Goal: Obtain resource: Download file/media

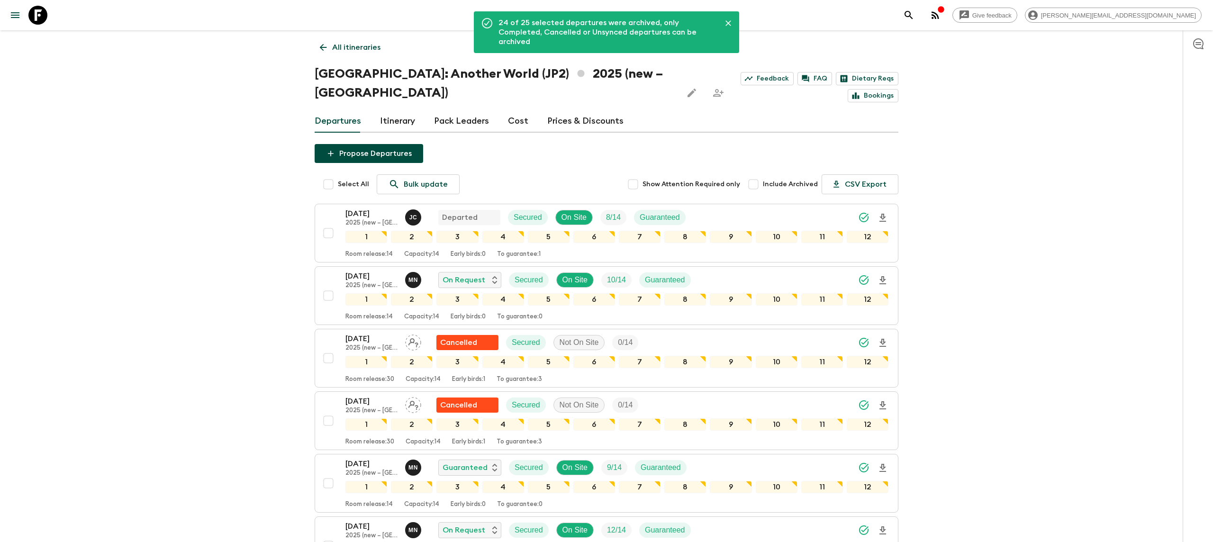
click at [34, 15] on icon at bounding box center [37, 15] width 19 height 19
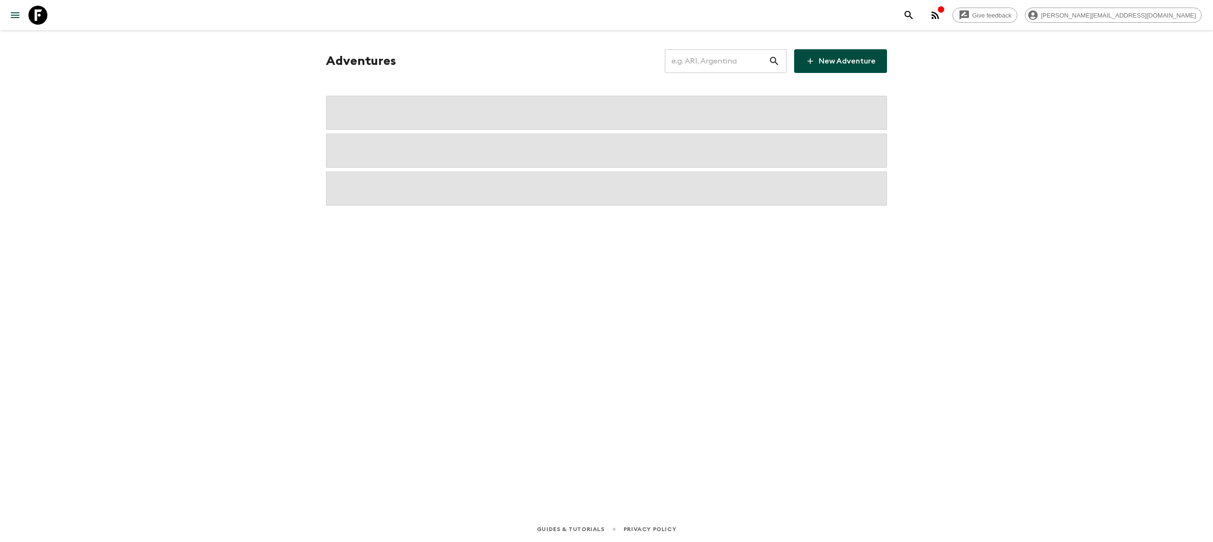
click at [686, 57] on input "text" at bounding box center [717, 61] width 104 height 27
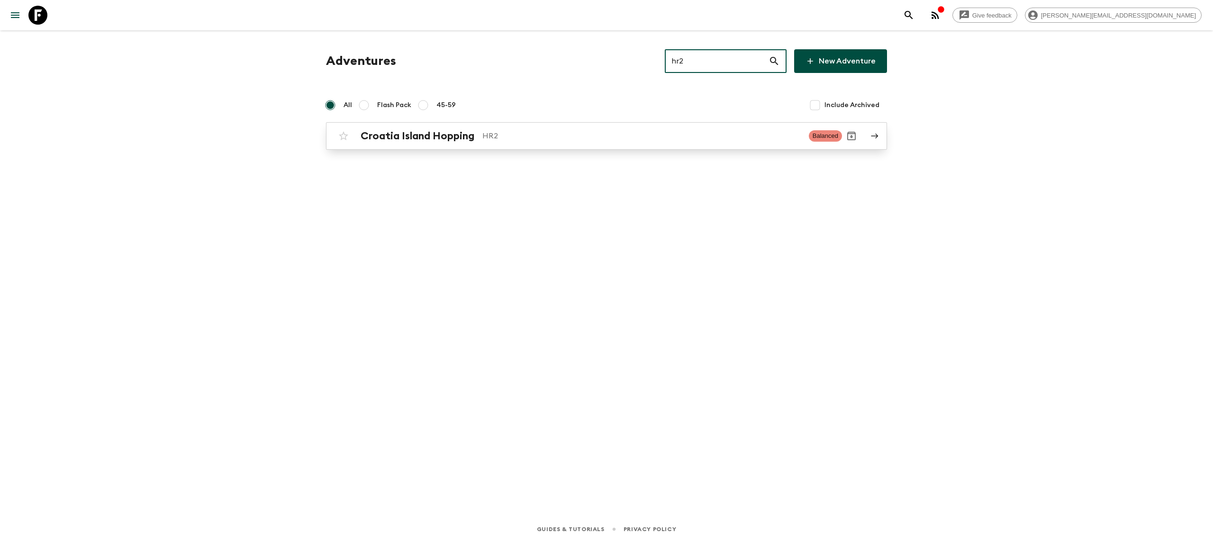
type input "hr2"
click at [561, 131] on p "HR2" at bounding box center [641, 135] width 319 height 11
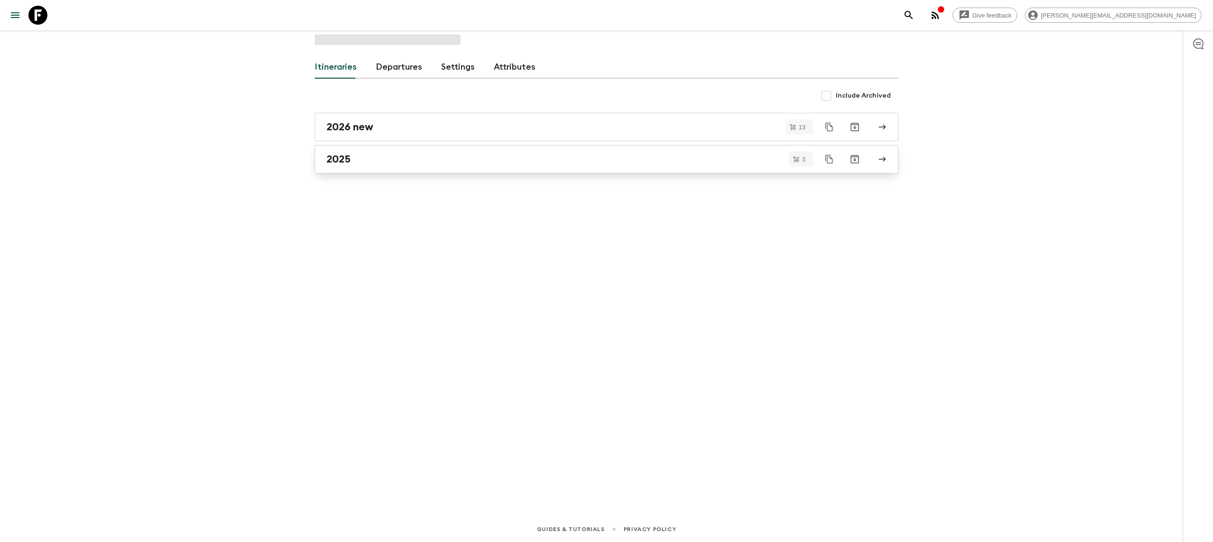
click at [430, 165] on div "2025" at bounding box center [597, 159] width 542 height 12
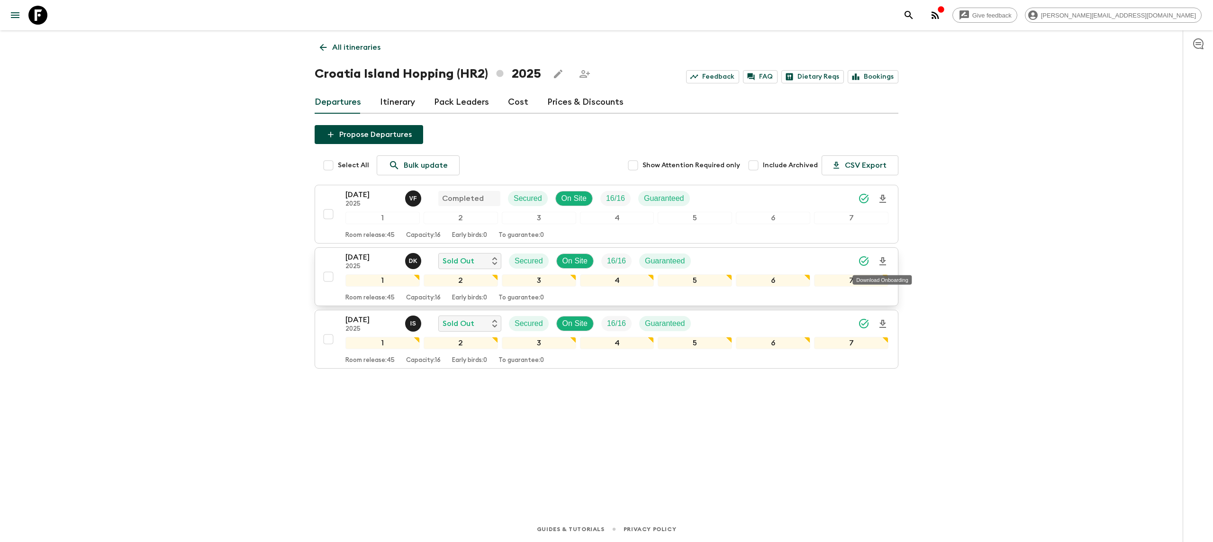
click at [883, 259] on icon "Download Onboarding" at bounding box center [882, 261] width 7 height 8
click at [36, 15] on icon at bounding box center [37, 15] width 19 height 19
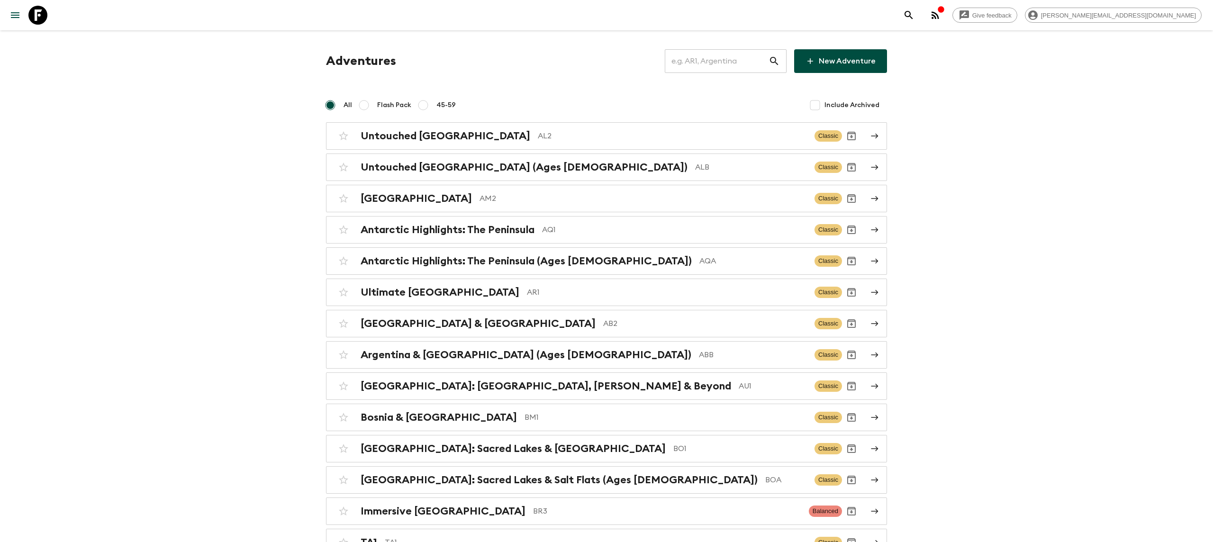
click at [712, 63] on input "text" at bounding box center [717, 61] width 104 height 27
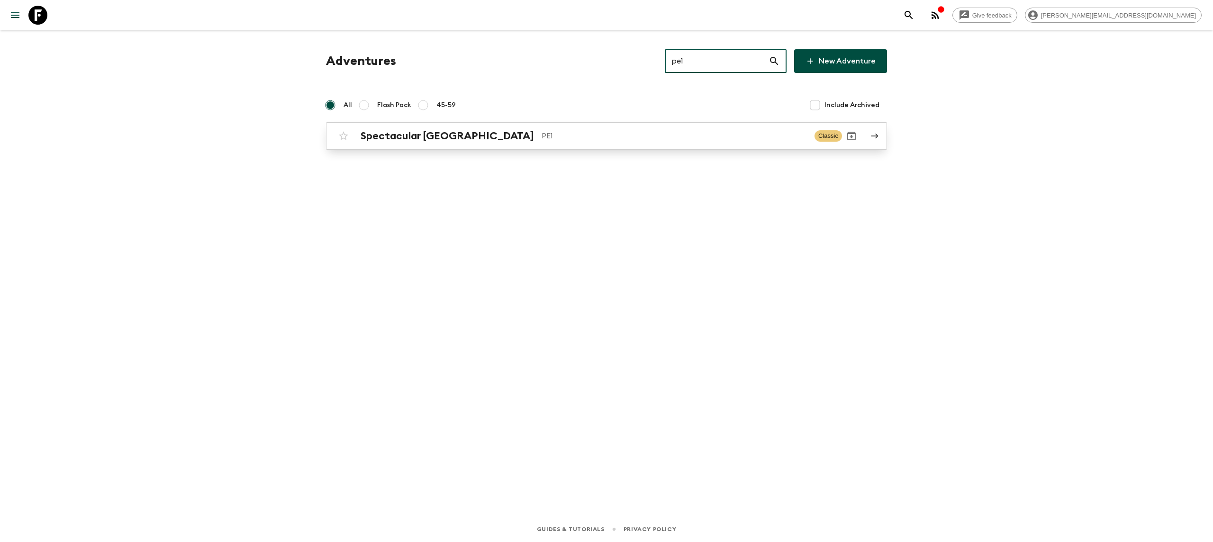
type input "pe1"
click at [541, 135] on p "PE1" at bounding box center [673, 135] width 265 height 11
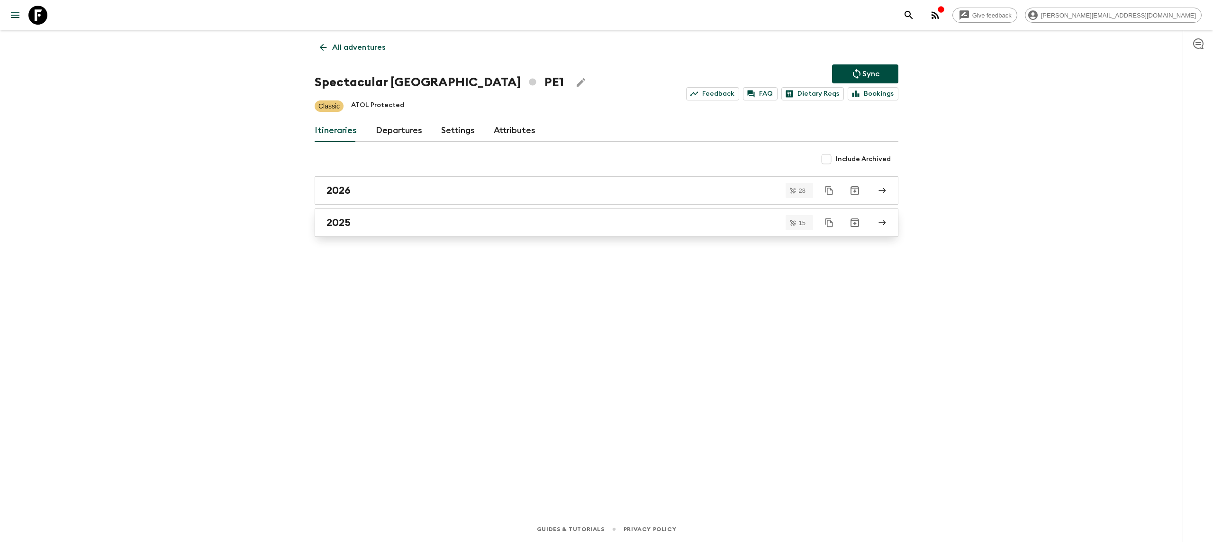
click at [400, 227] on div "2025" at bounding box center [597, 222] width 542 height 12
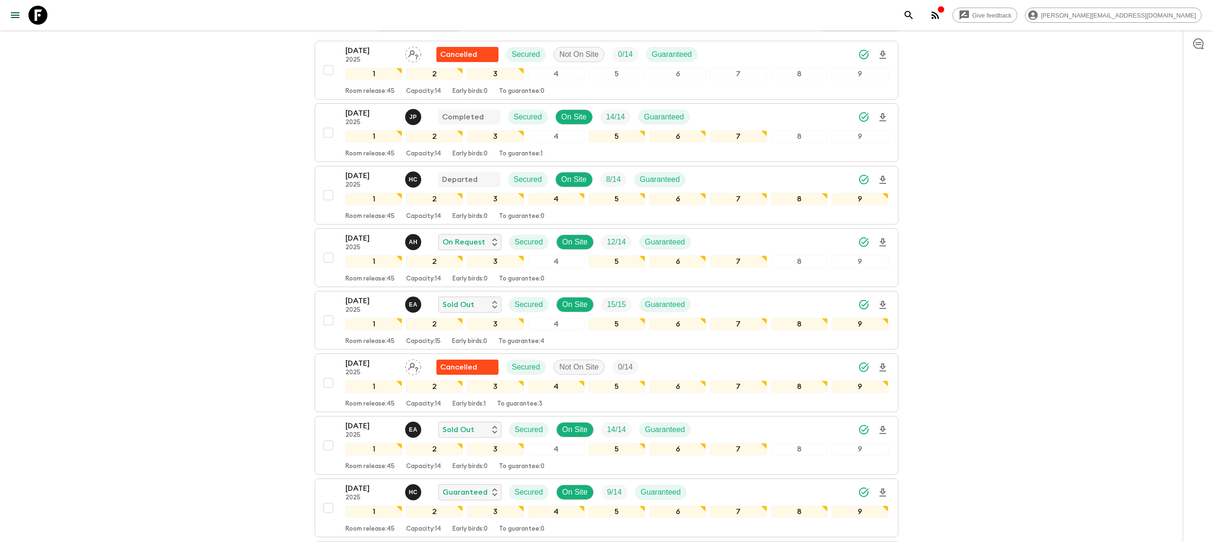
scroll to position [176, 0]
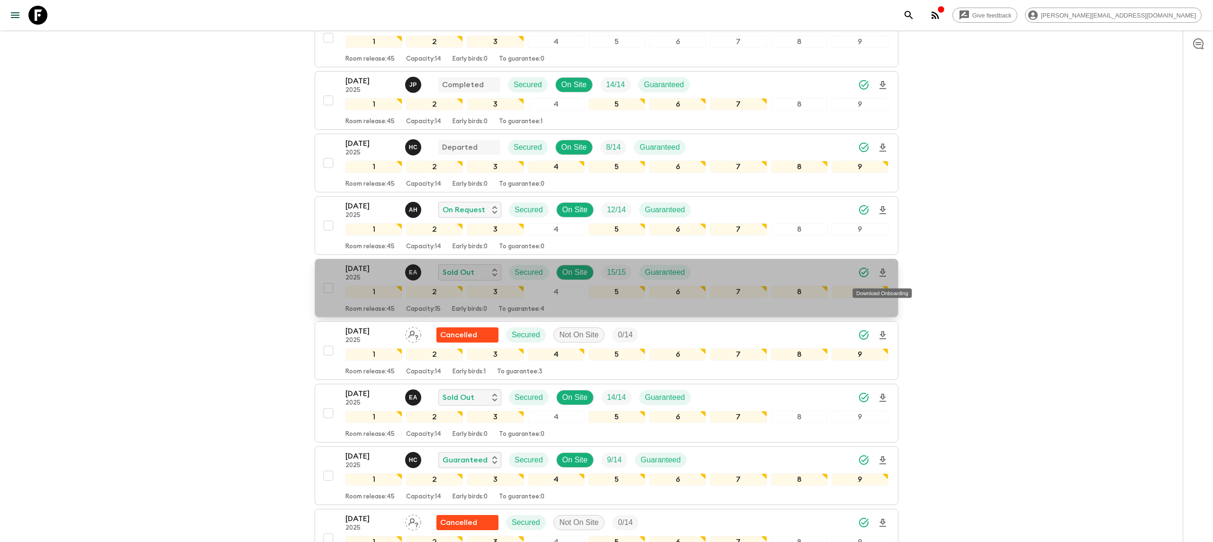
click at [881, 273] on icon "Download Onboarding" at bounding box center [882, 273] width 7 height 8
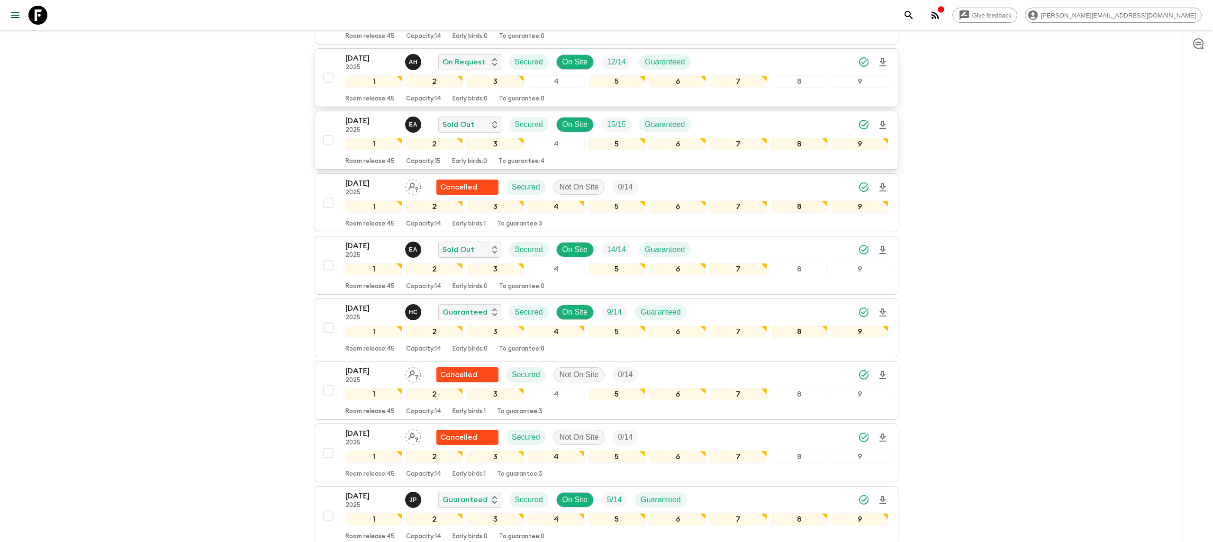
scroll to position [343, 0]
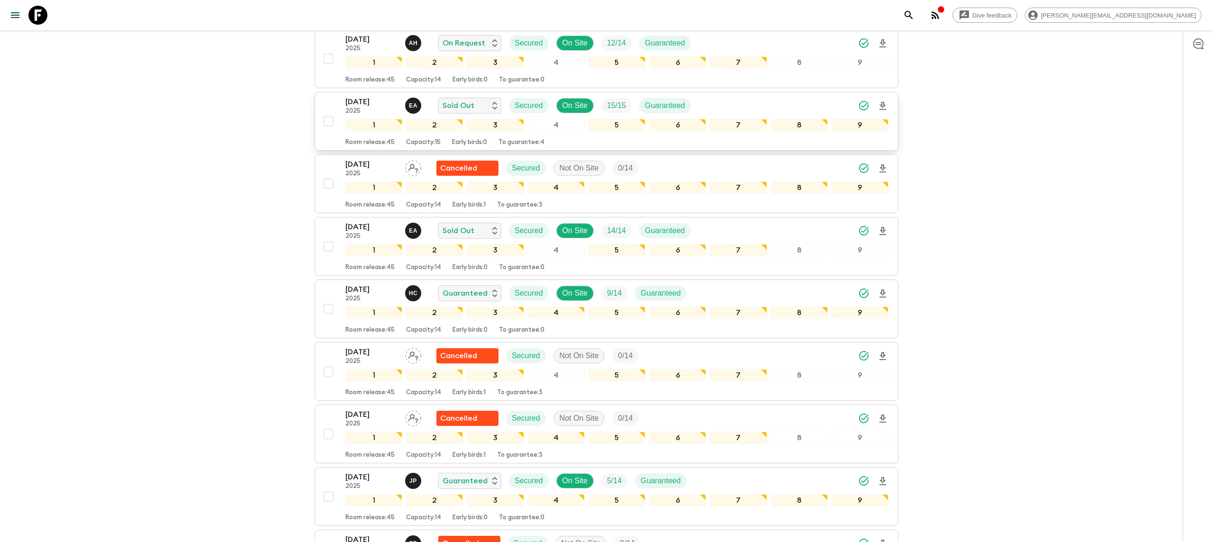
click at [38, 13] on icon at bounding box center [37, 15] width 19 height 19
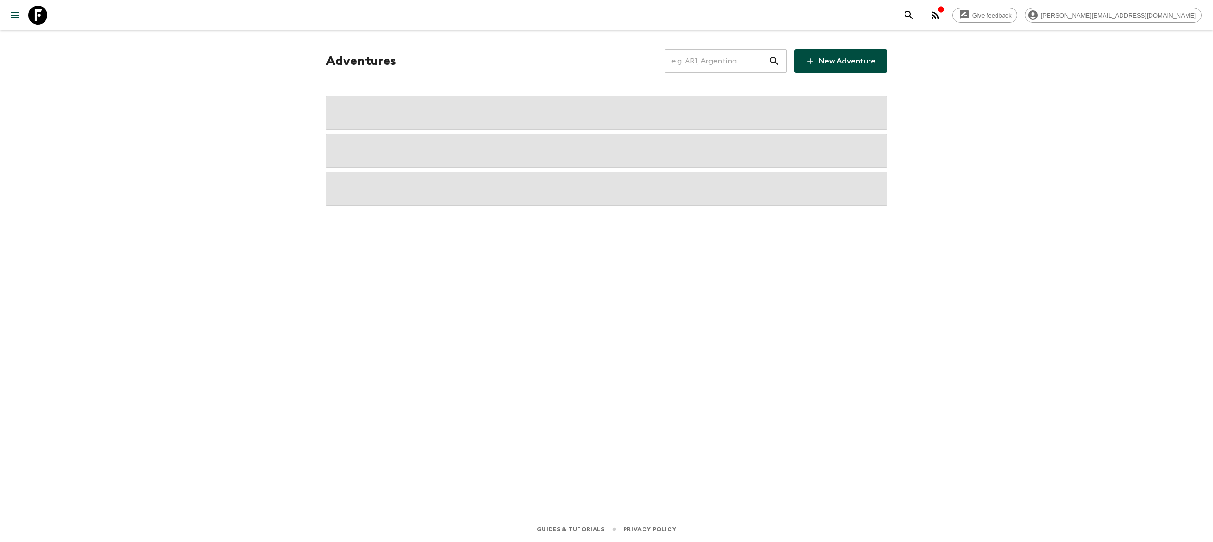
click at [703, 71] on input "text" at bounding box center [717, 61] width 104 height 27
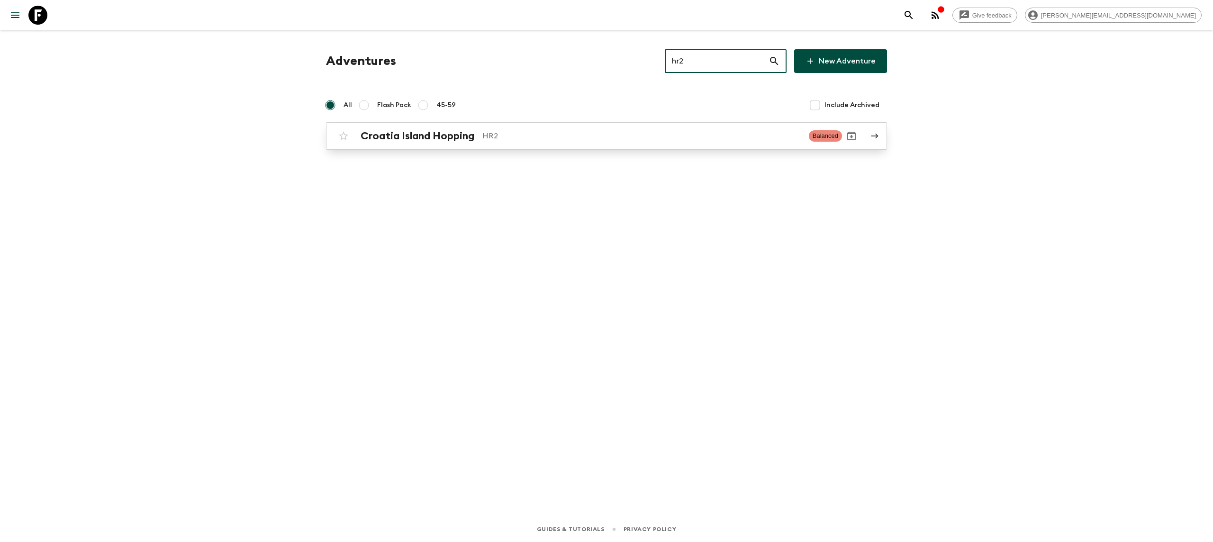
type input "hr2"
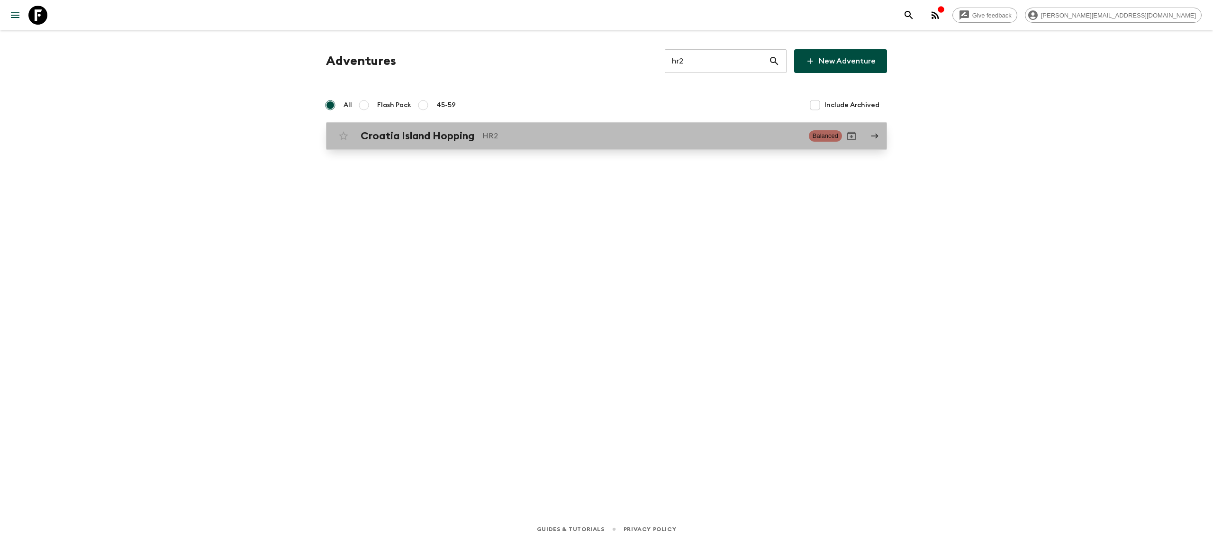
click at [611, 146] on link "Croatia Island Hopping HR2 Balanced" at bounding box center [606, 135] width 561 height 27
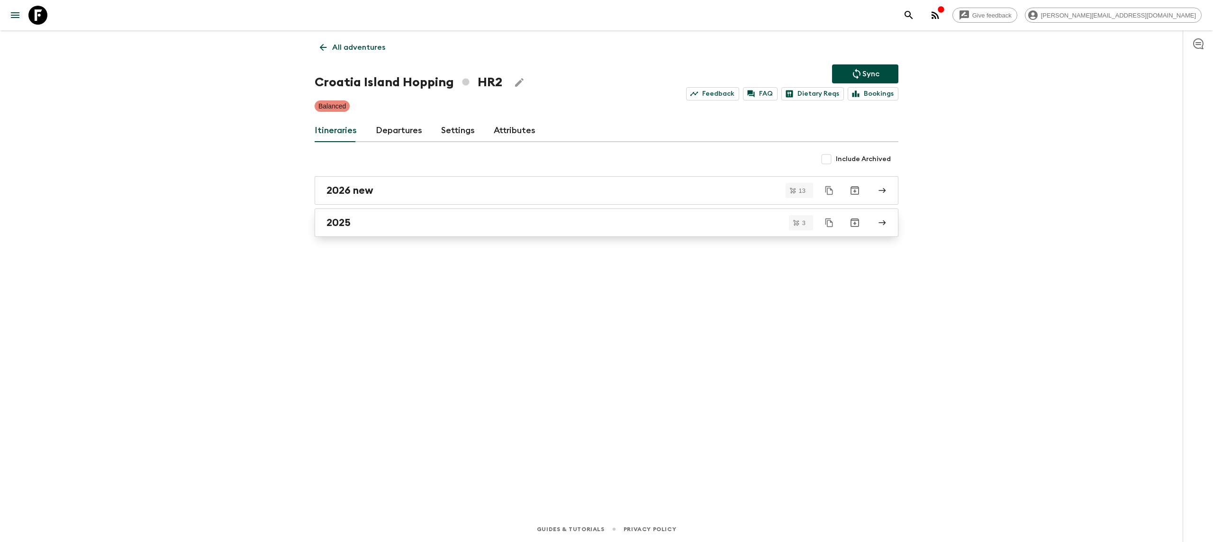
click at [412, 226] on div "2025" at bounding box center [597, 222] width 542 height 12
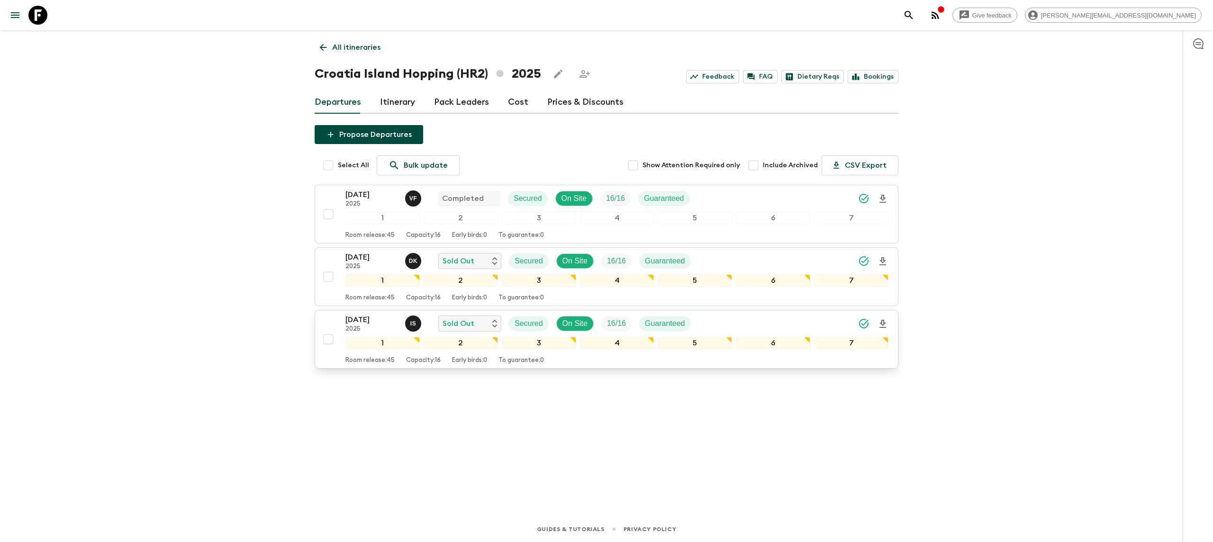
click at [881, 324] on icon "Download Onboarding" at bounding box center [882, 324] width 7 height 8
click at [42, 11] on icon at bounding box center [37, 15] width 19 height 19
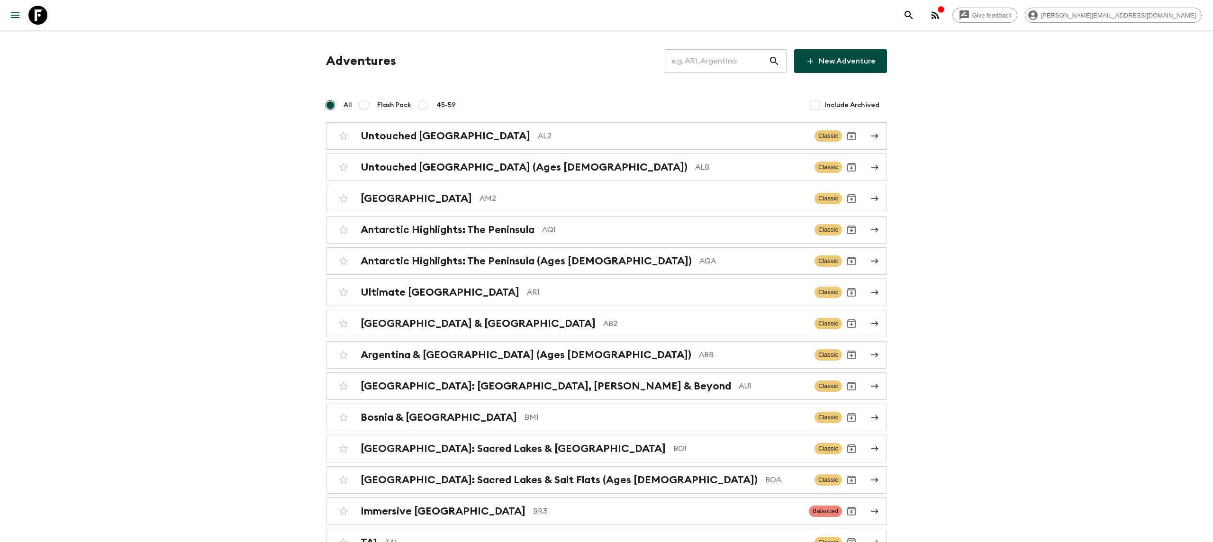
click at [731, 63] on input "text" at bounding box center [717, 61] width 104 height 27
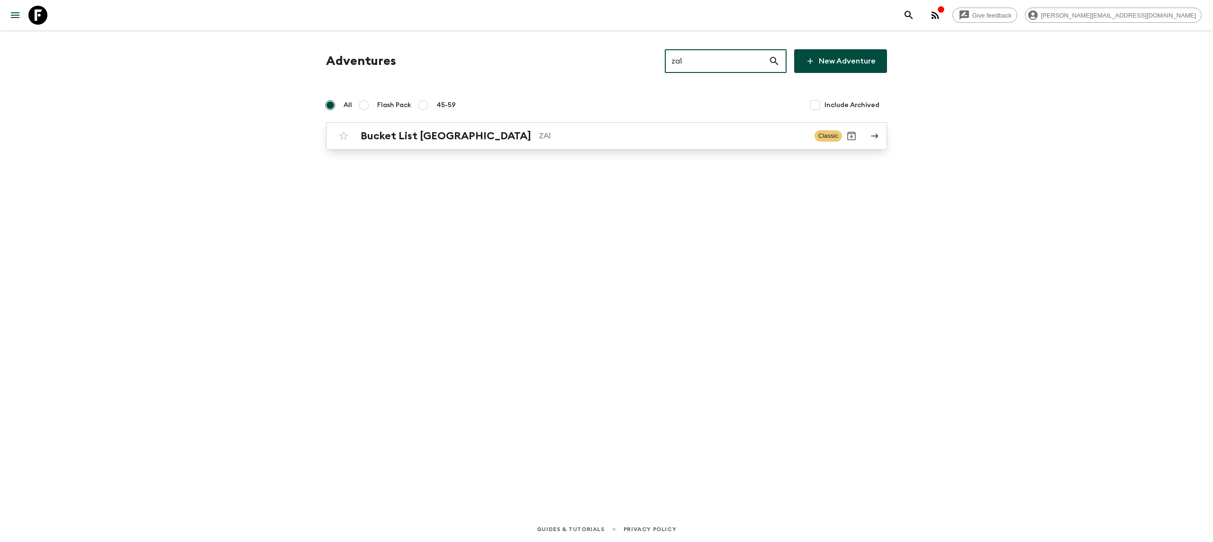
type input "za1"
click at [582, 129] on div "Bucket List [GEOGRAPHIC_DATA] ZA1 Classic" at bounding box center [588, 135] width 508 height 19
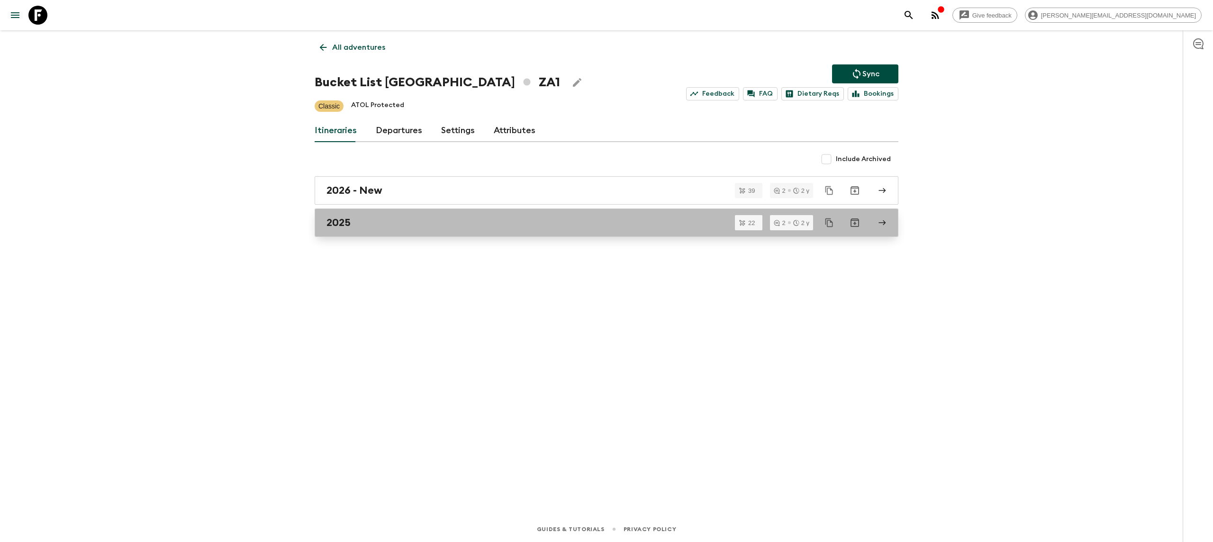
click at [442, 221] on div "2025" at bounding box center [597, 222] width 542 height 12
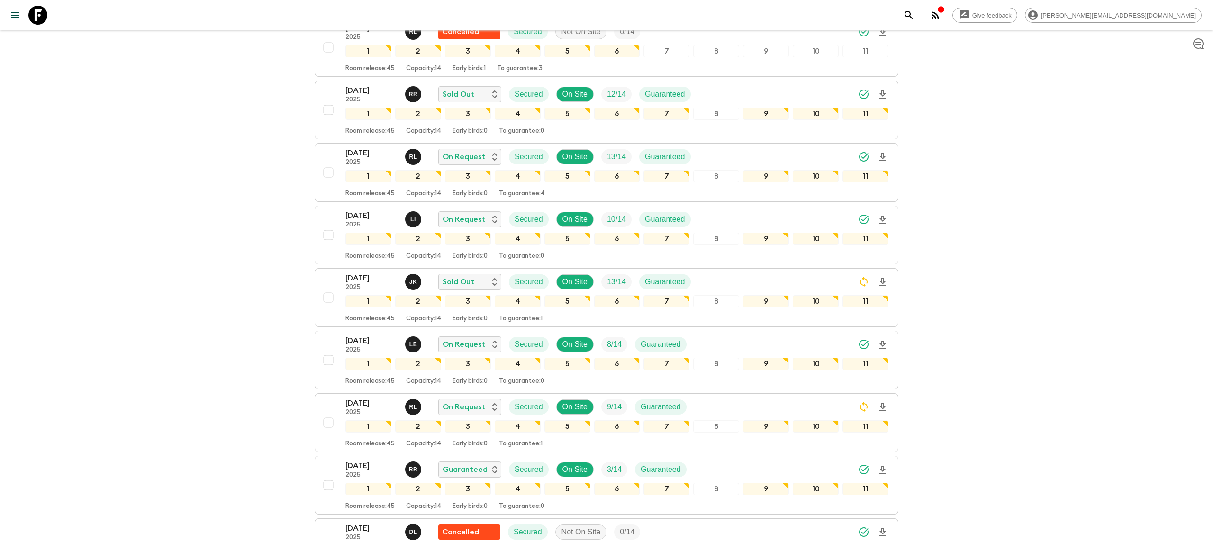
scroll to position [327, 0]
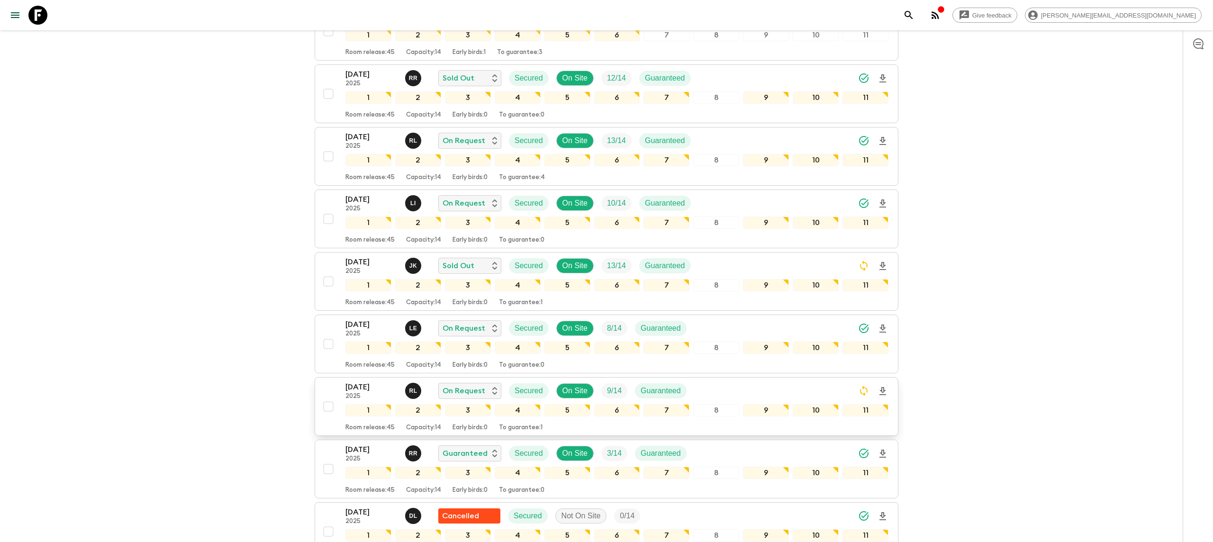
click at [885, 386] on icon "Download Onboarding" at bounding box center [882, 391] width 11 height 11
click at [47, 23] on icon at bounding box center [37, 15] width 19 height 19
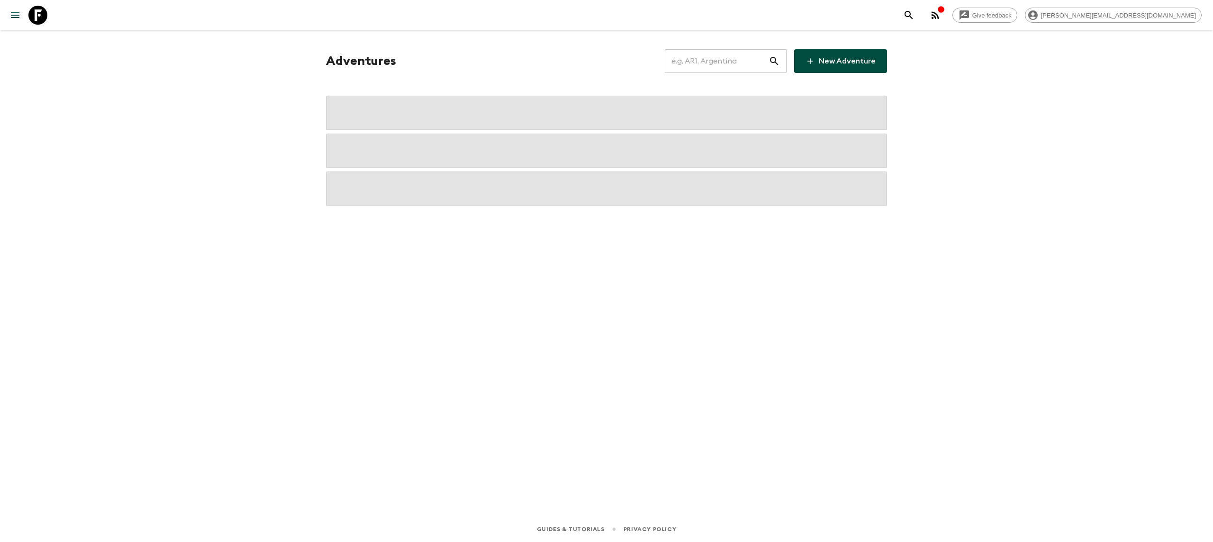
click at [690, 55] on input "text" at bounding box center [717, 61] width 104 height 27
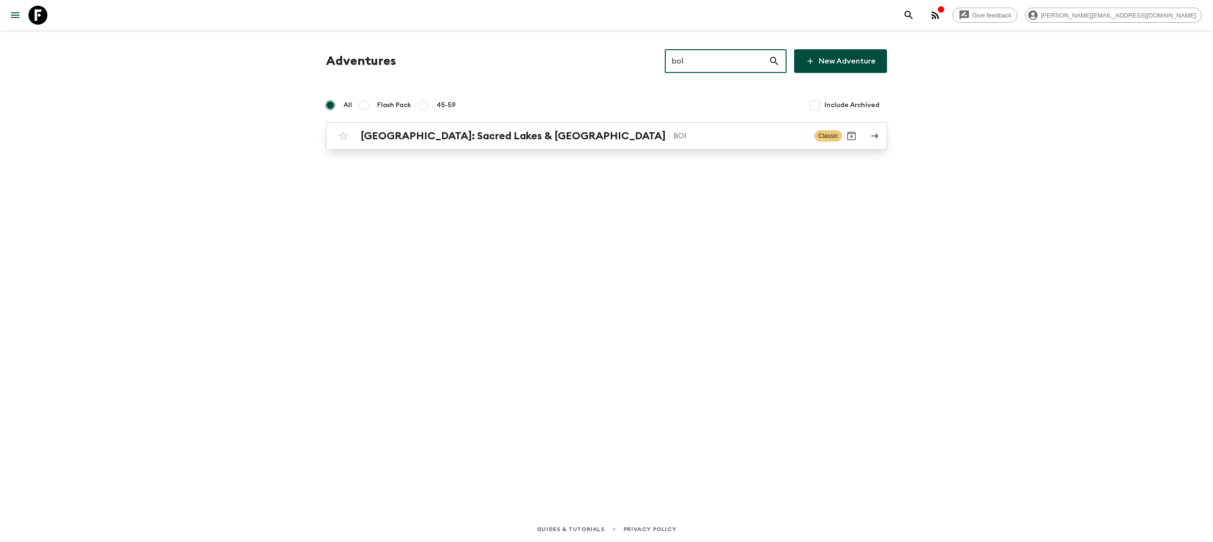
type input "bo1"
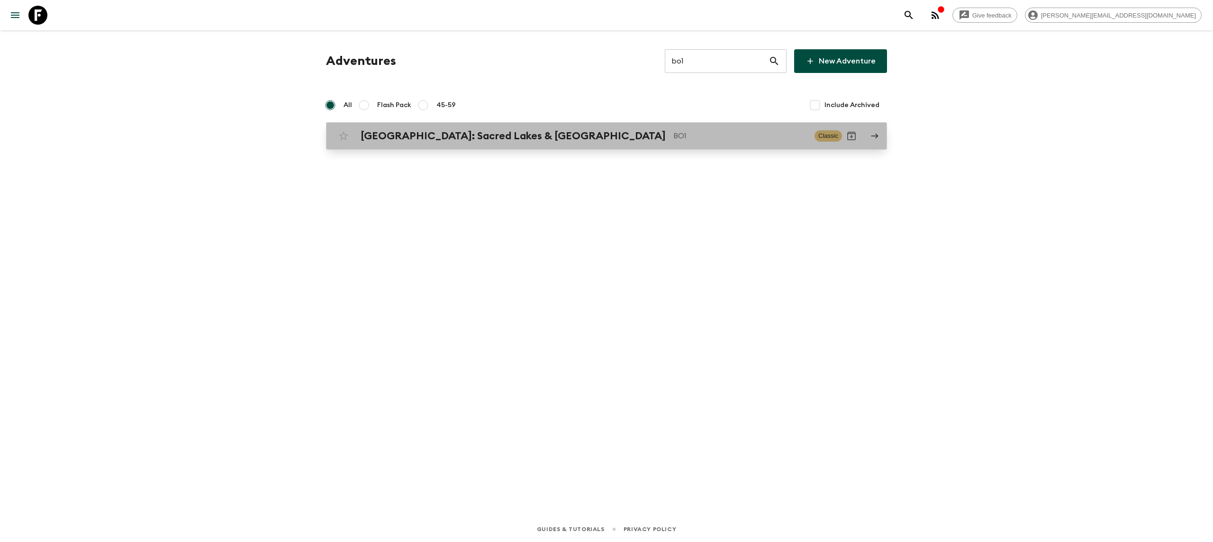
click at [673, 140] on p "BO1" at bounding box center [740, 135] width 134 height 11
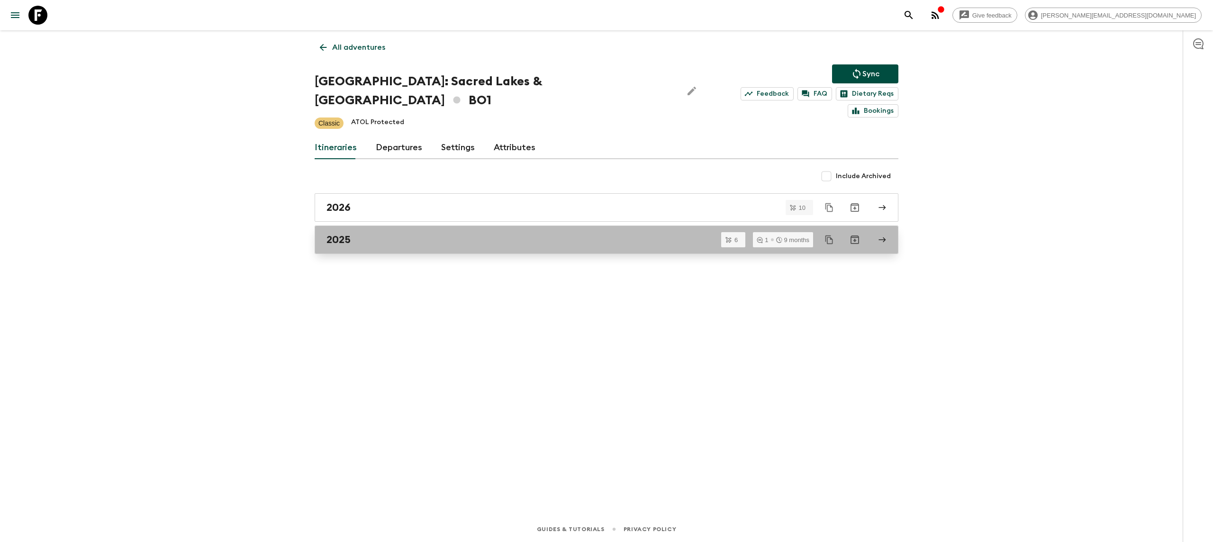
click at [359, 234] on div "2025" at bounding box center [597, 240] width 542 height 12
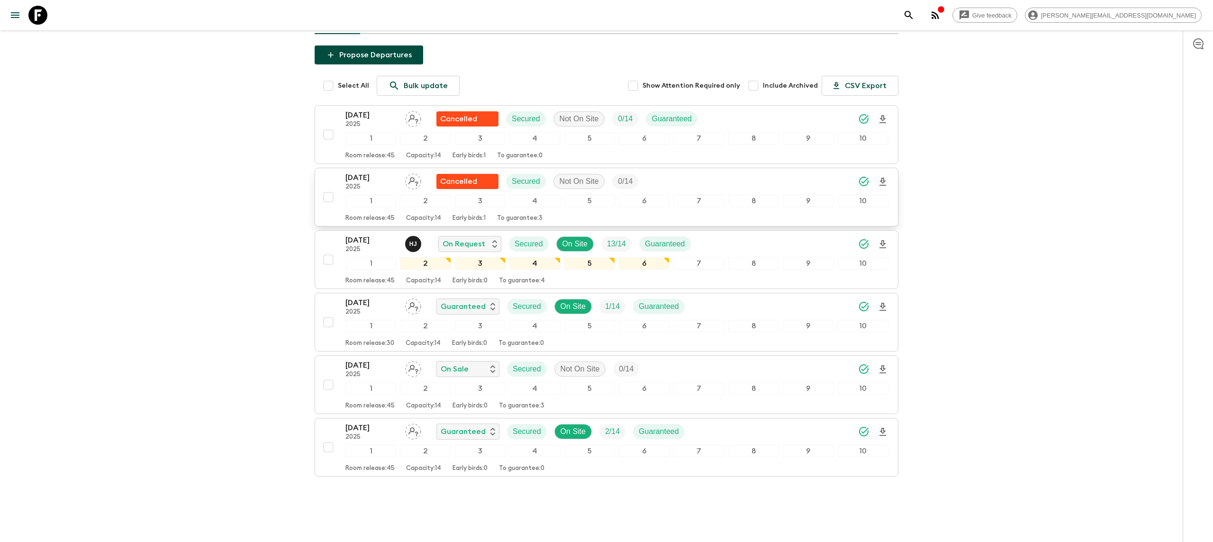
scroll to position [105, 0]
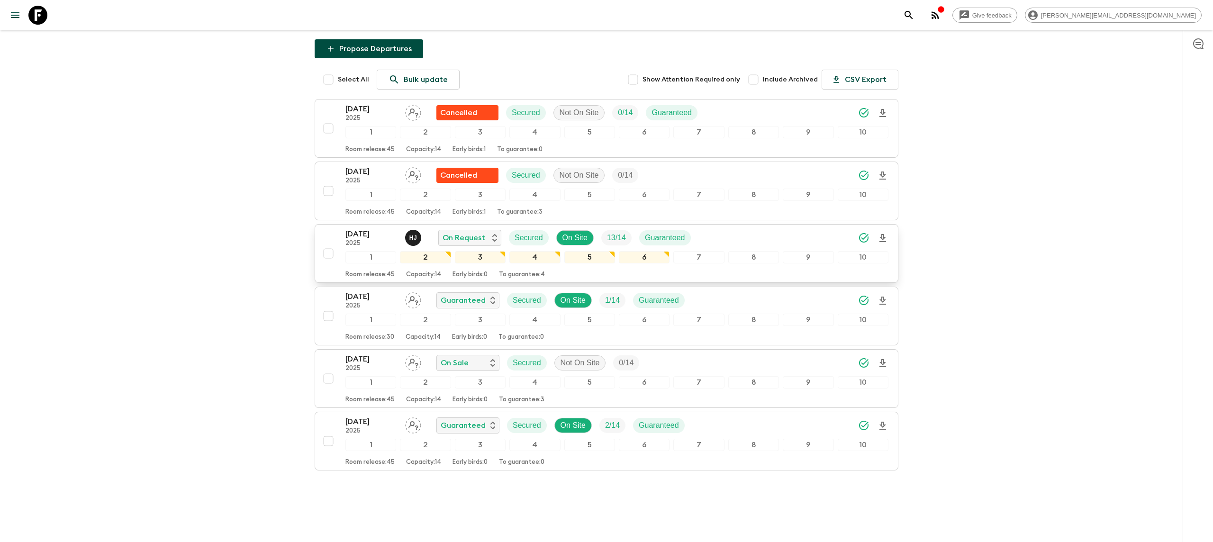
click at [882, 234] on icon "Download Onboarding" at bounding box center [882, 238] width 7 height 8
click at [904, 311] on div "All itineraries [GEOGRAPHIC_DATA]: [GEOGRAPHIC_DATA] & Salt Flats (BO1) 2025 Fe…" at bounding box center [606, 215] width 606 height 579
click at [264, 183] on div "Give feedback [PERSON_NAME][EMAIL_ADDRESS][DOMAIN_NAME] All itineraries [GEOGRA…" at bounding box center [606, 225] width 1213 height 661
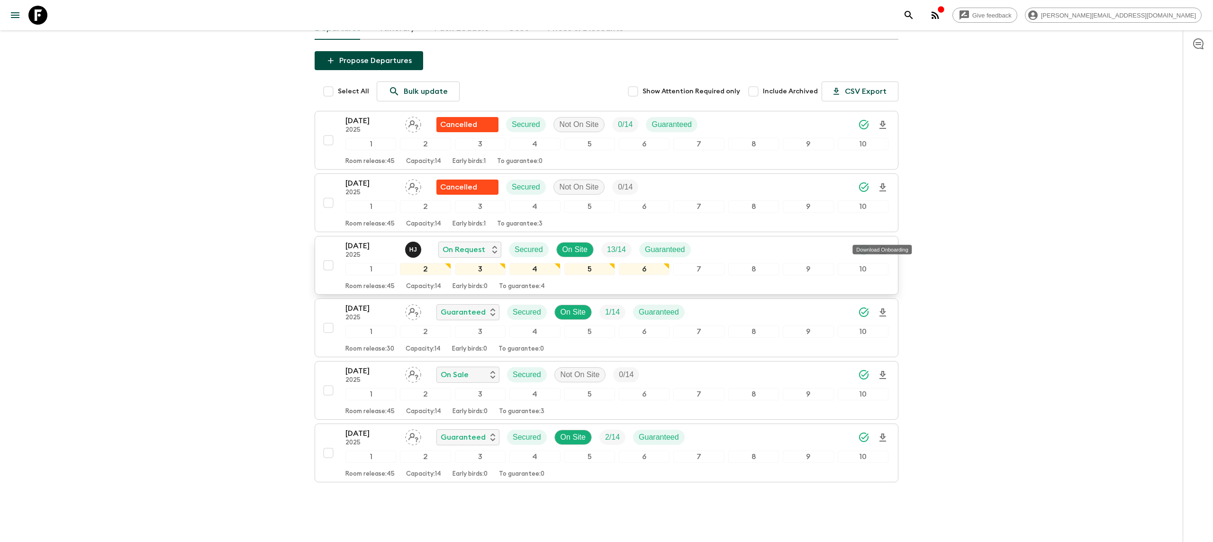
scroll to position [0, 0]
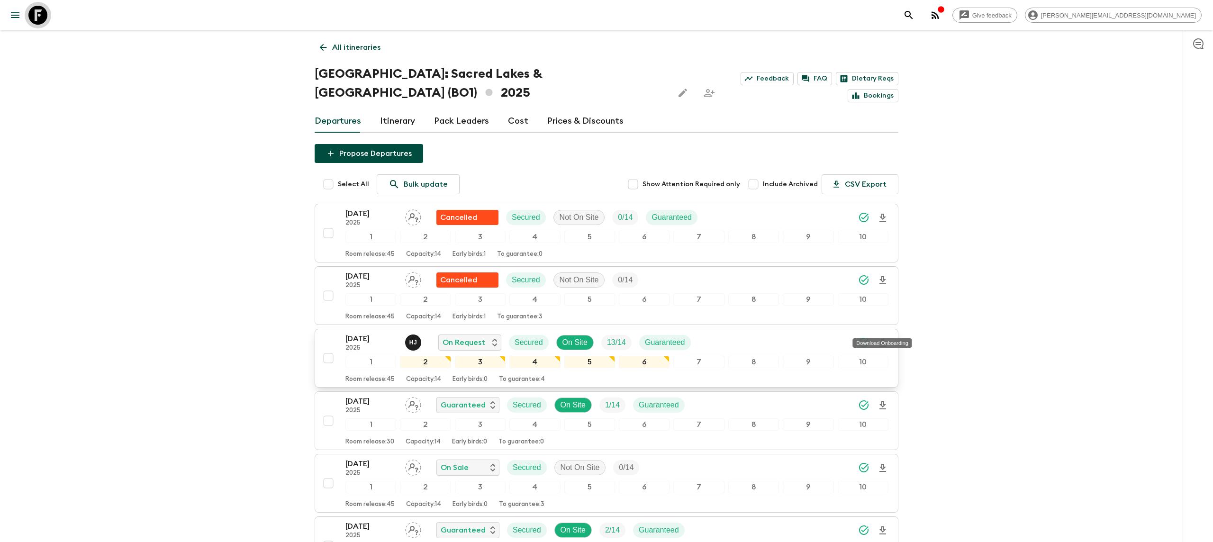
click at [39, 20] on icon at bounding box center [37, 15] width 19 height 19
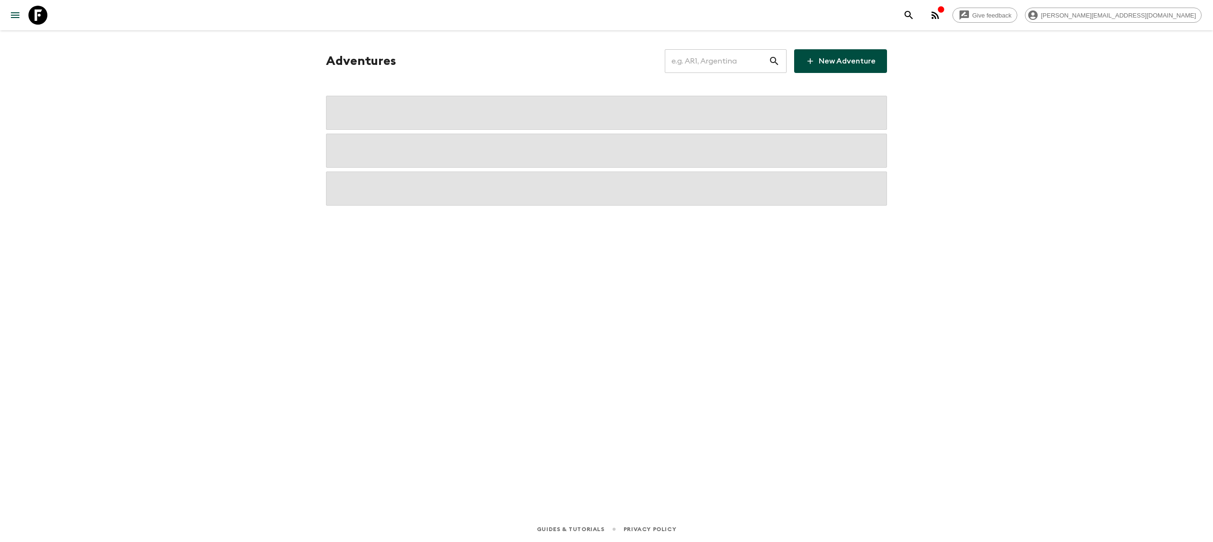
click at [700, 57] on input "text" at bounding box center [717, 61] width 104 height 27
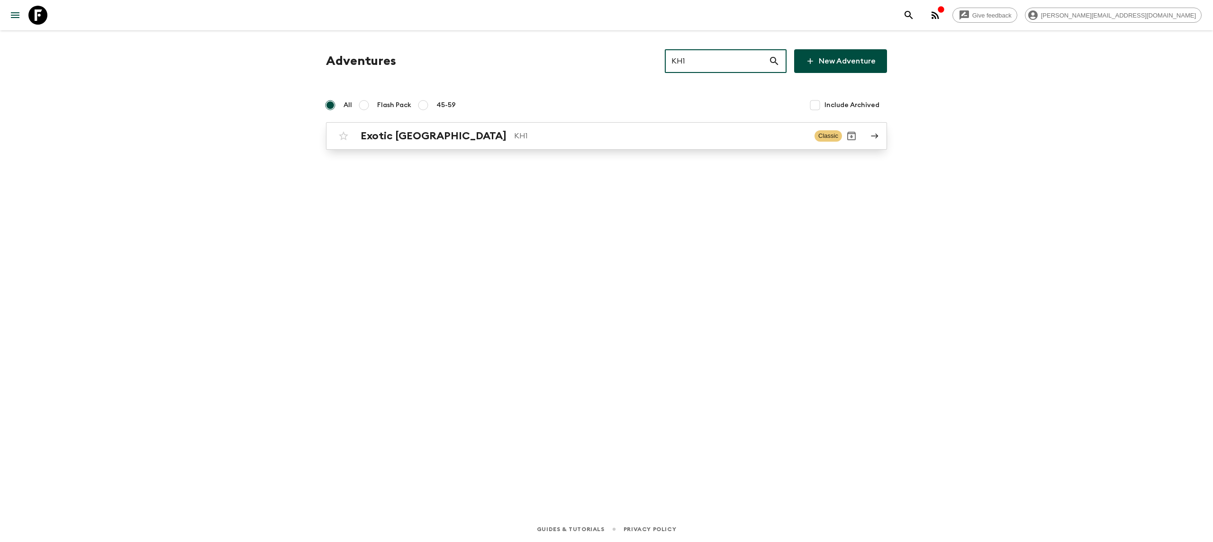
type input "KH1"
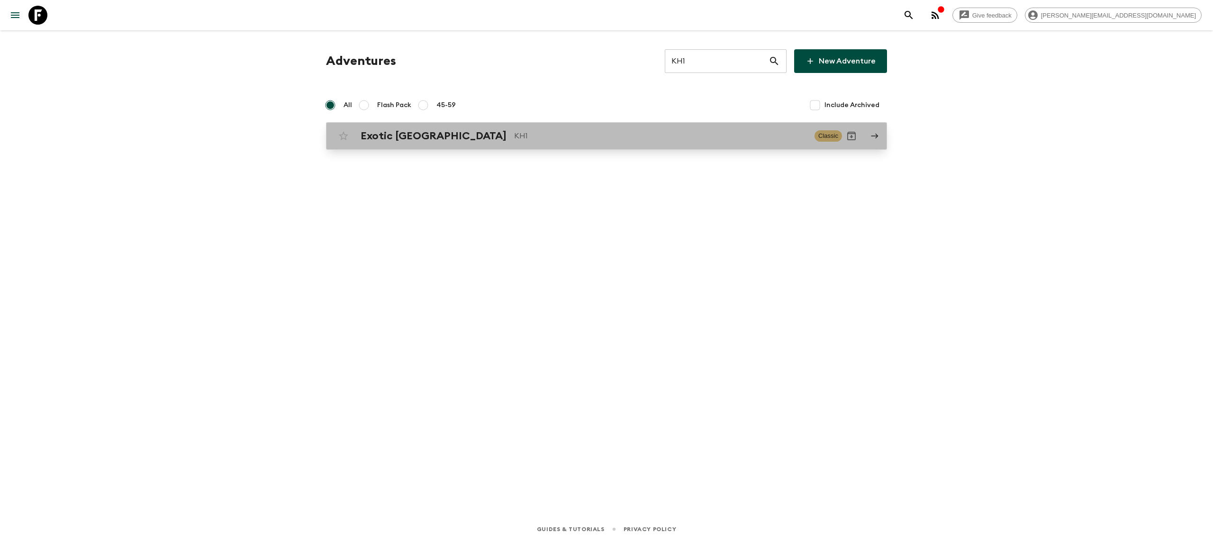
click at [514, 134] on p "KH1" at bounding box center [660, 135] width 293 height 11
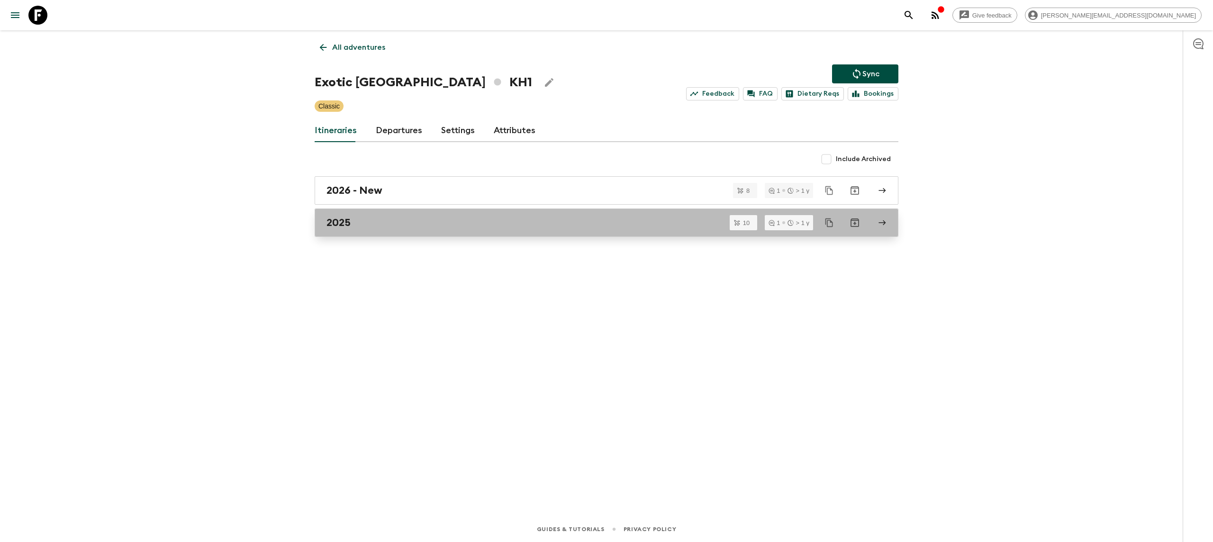
click at [366, 219] on div "2025" at bounding box center [597, 222] width 542 height 12
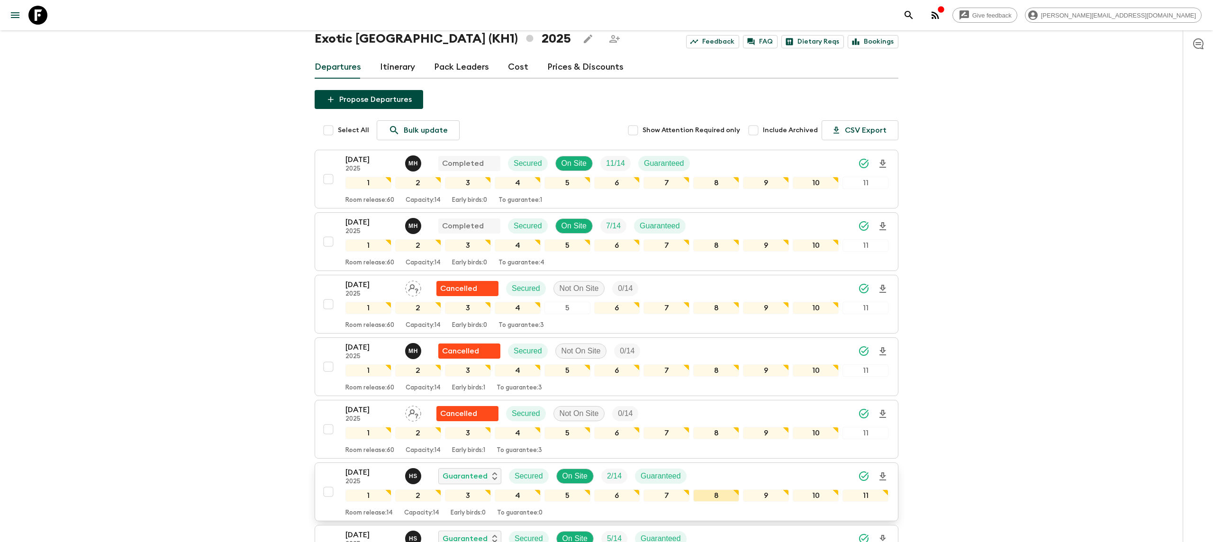
scroll to position [43, 0]
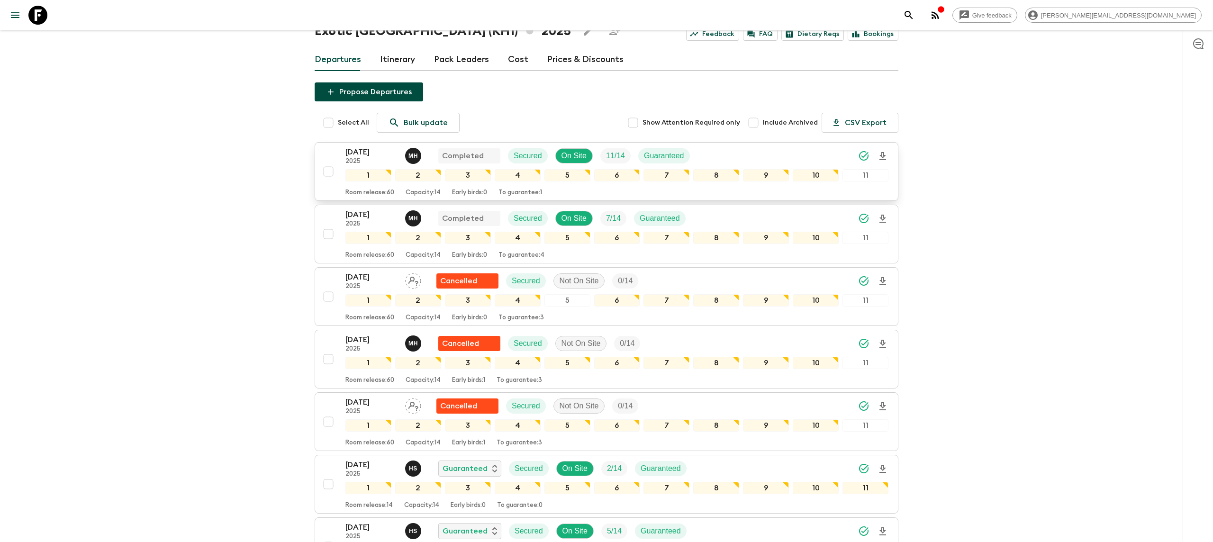
click at [327, 166] on input "checkbox" at bounding box center [328, 171] width 19 height 19
checkbox input "true"
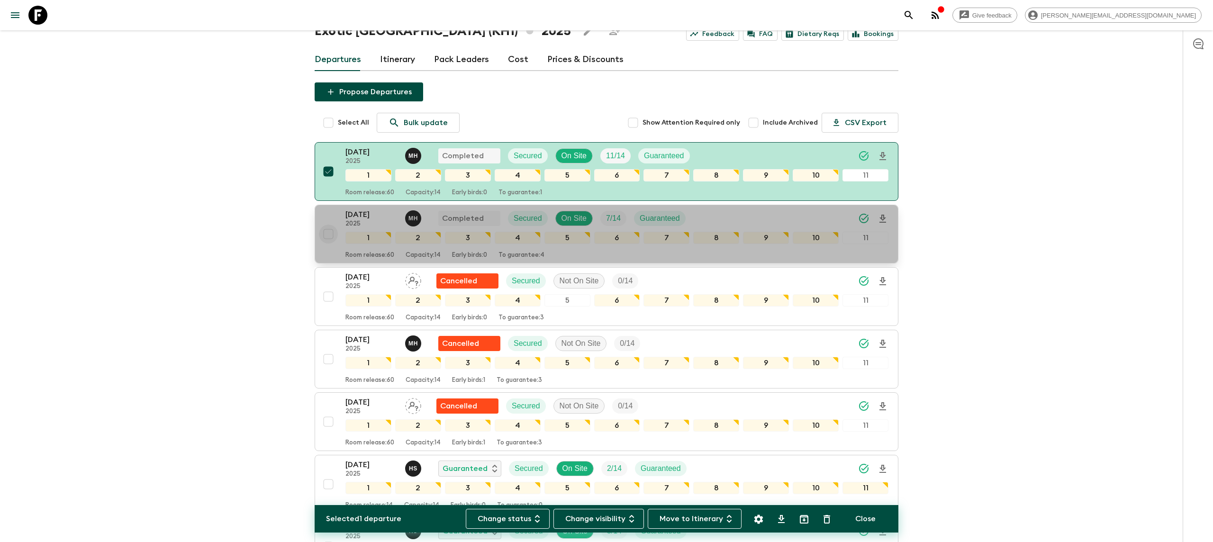
click at [330, 232] on input "checkbox" at bounding box center [328, 234] width 19 height 19
checkbox input "true"
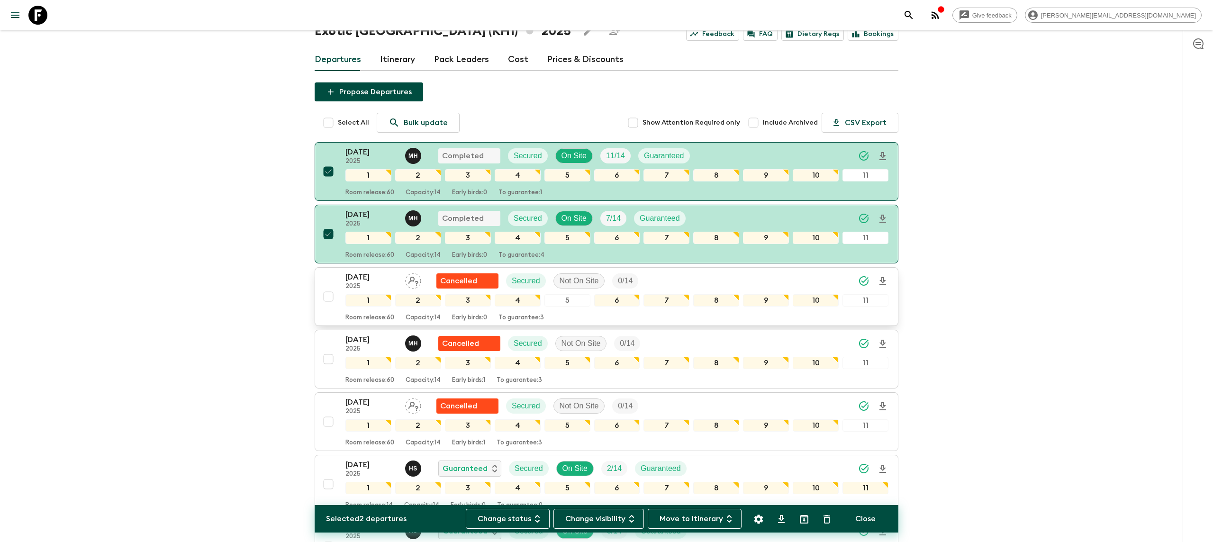
click at [332, 304] on input "checkbox" at bounding box center [328, 296] width 19 height 19
checkbox input "true"
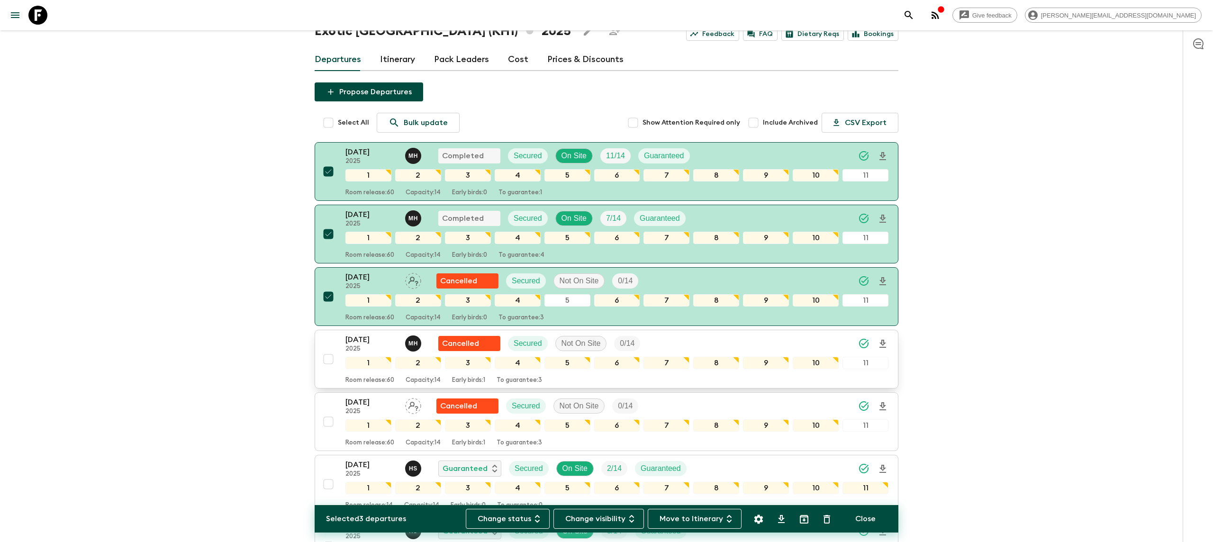
click at [329, 361] on input "checkbox" at bounding box center [328, 359] width 19 height 19
checkbox input "true"
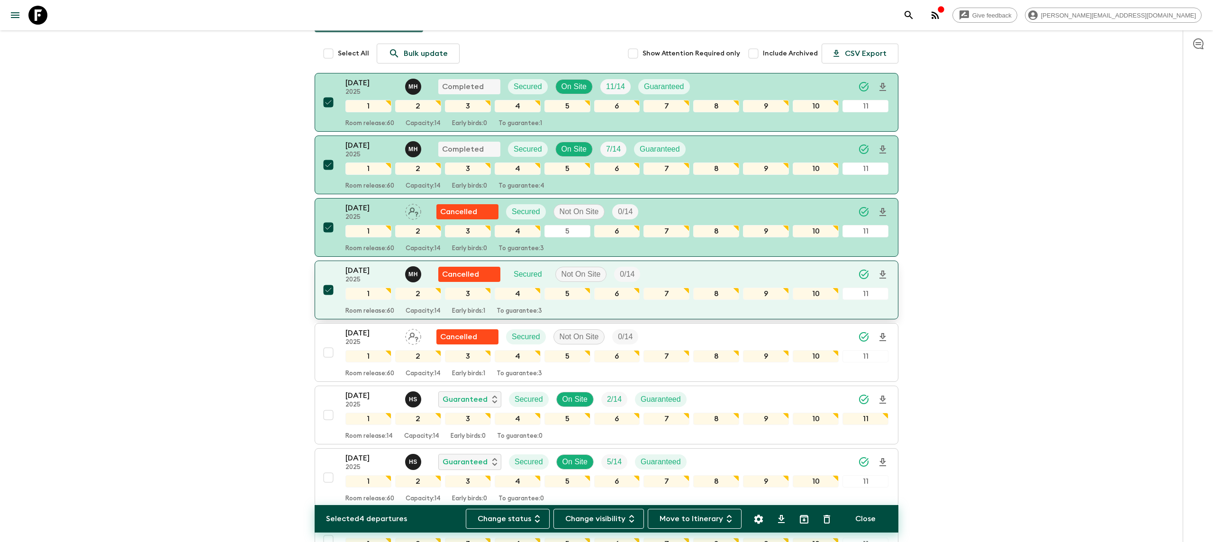
scroll to position [134, 0]
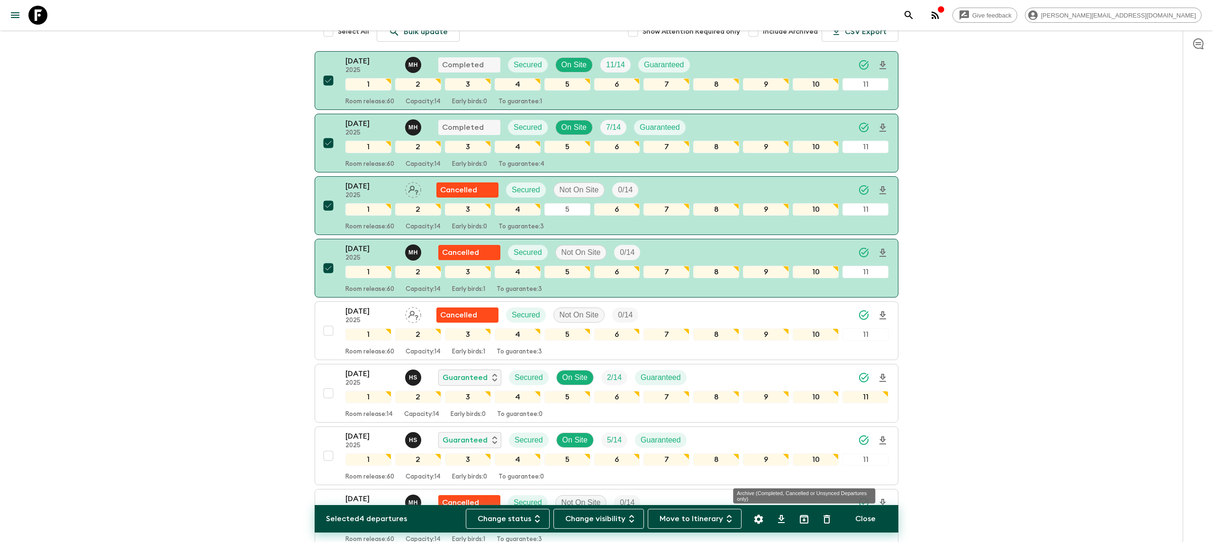
click at [807, 518] on icon "Archive (Completed, Cancelled or Unsynced Departures only)" at bounding box center [803, 519] width 11 height 11
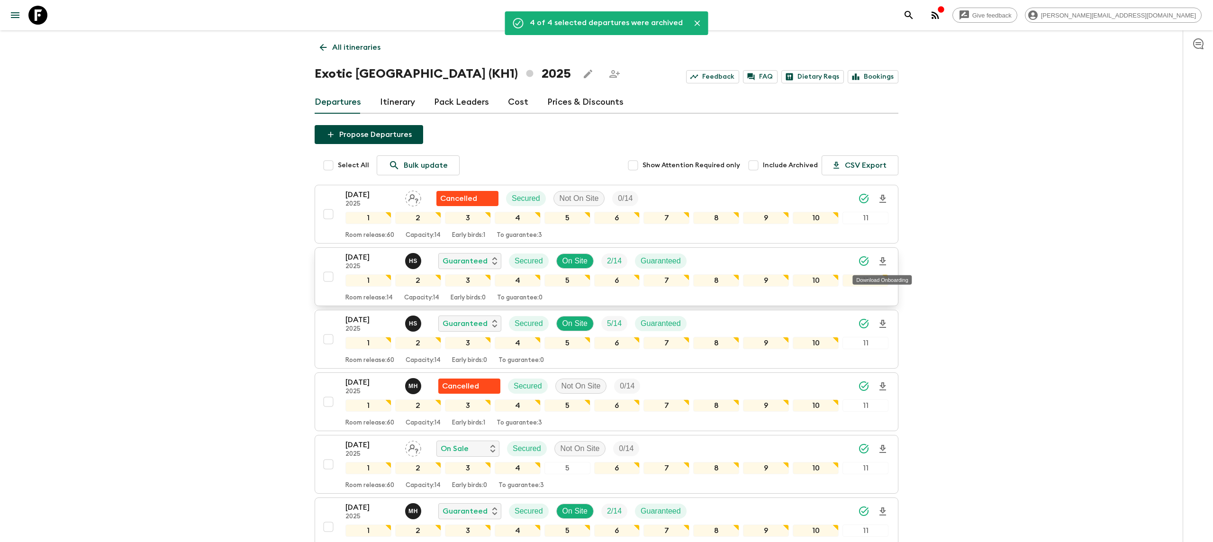
click at [885, 260] on icon "Download Onboarding" at bounding box center [882, 261] width 11 height 11
